Goal: Task Accomplishment & Management: Use online tool/utility

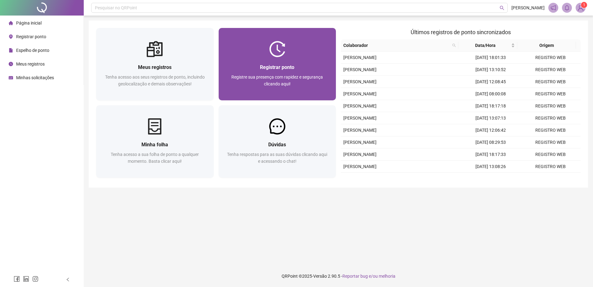
click at [270, 52] on img at bounding box center [277, 49] width 16 height 16
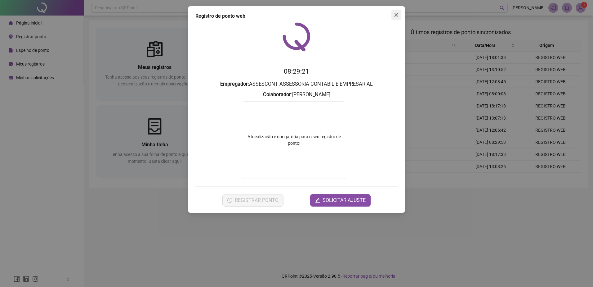
click at [397, 17] on button "Close" at bounding box center [396, 15] width 10 height 10
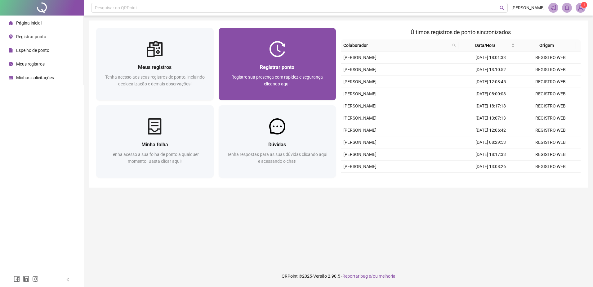
click at [293, 70] on span "Registrar ponto" at bounding box center [277, 67] width 34 height 6
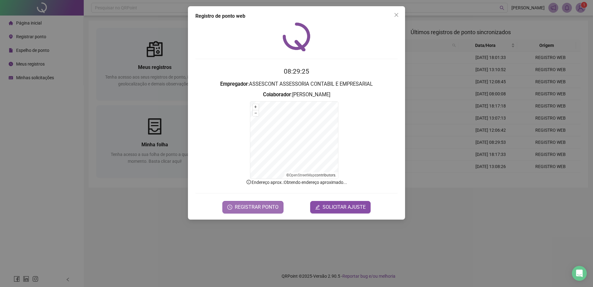
click at [270, 209] on span "REGISTRAR PONTO" at bounding box center [257, 206] width 44 height 7
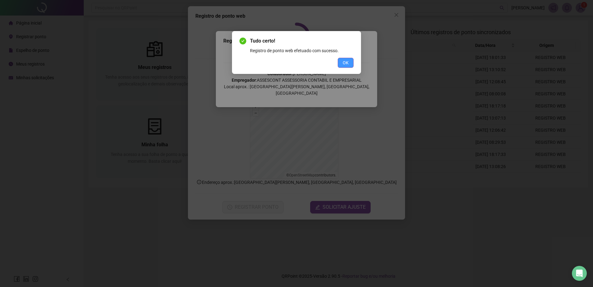
click at [345, 60] on span "OK" at bounding box center [346, 62] width 6 height 7
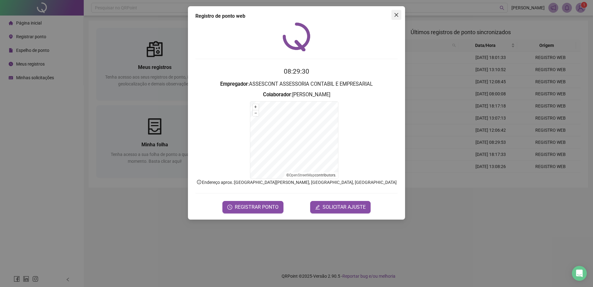
click at [399, 18] on button "Close" at bounding box center [396, 15] width 10 height 10
